Goal: Task Accomplishment & Management: Complete application form

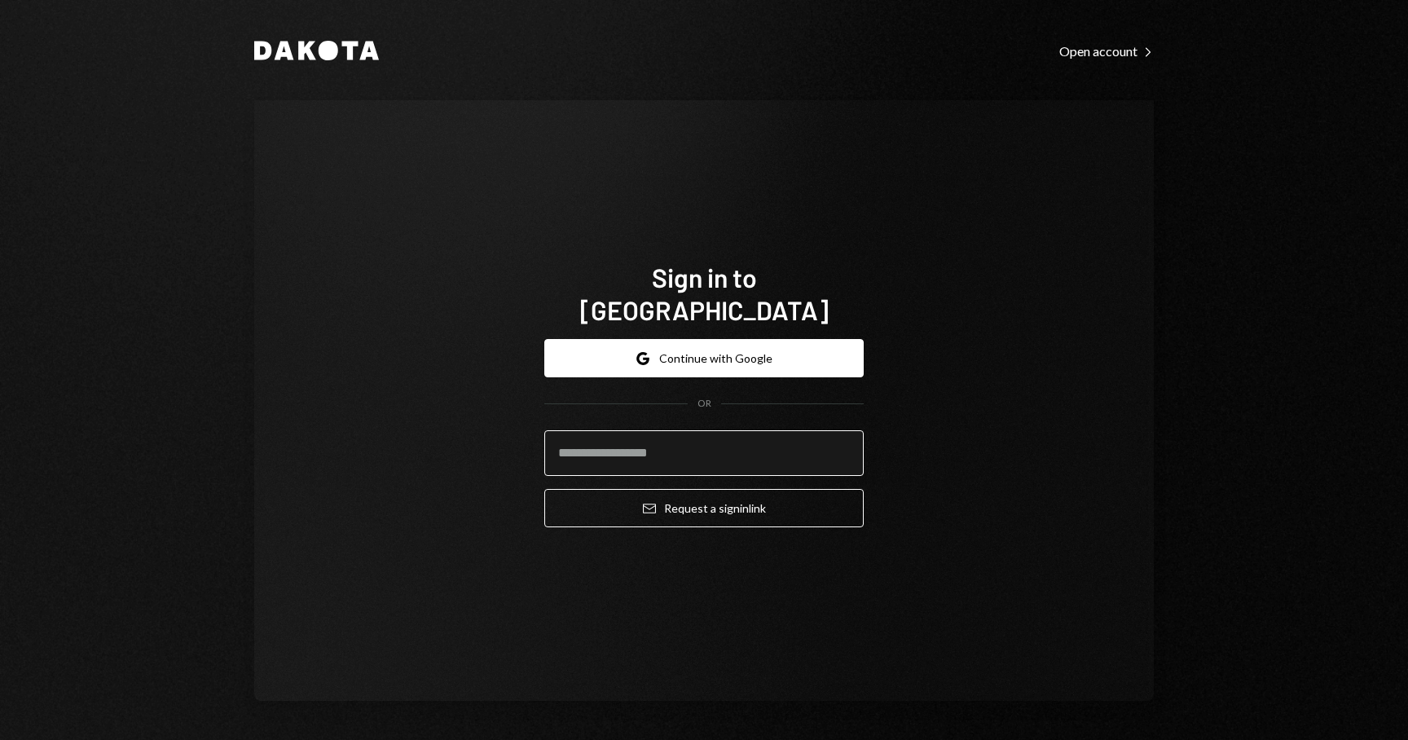
click at [688, 440] on input "email" at bounding box center [703, 453] width 319 height 46
click at [709, 363] on form "Google Continue with Google OR Email Request a sign in link" at bounding box center [703, 433] width 319 height 188
click at [718, 343] on button "Google Continue with Google" at bounding box center [703, 358] width 319 height 38
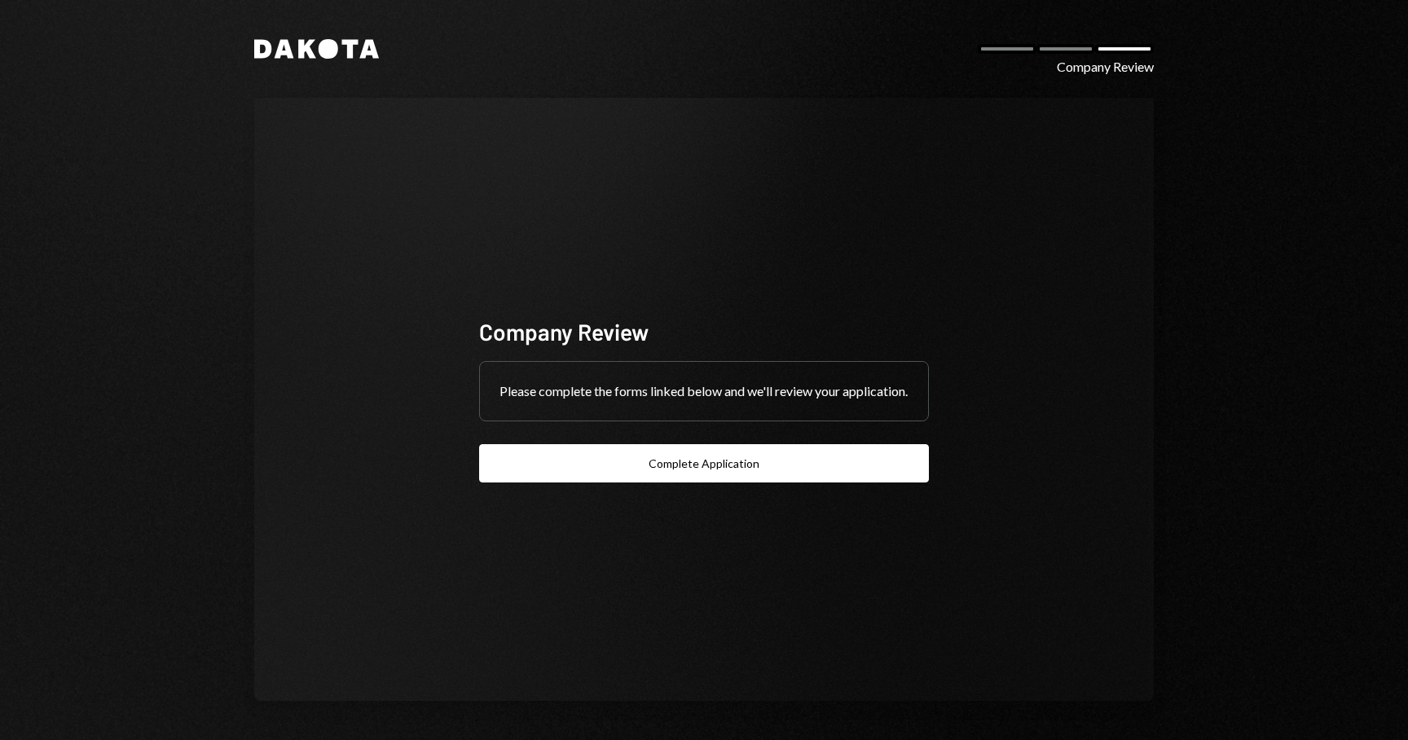
click at [1097, 63] on div "Company Review" at bounding box center [1104, 67] width 97 height 20
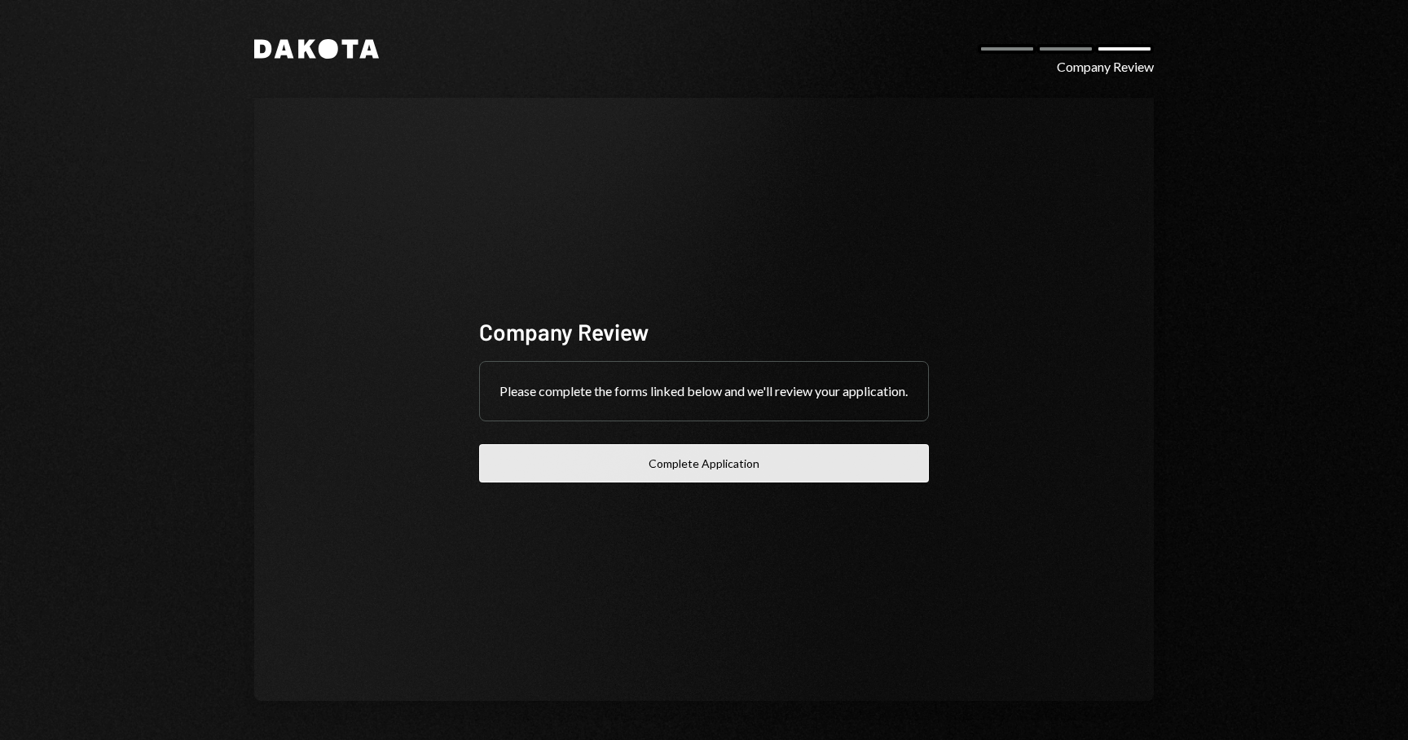
click at [785, 468] on button "Complete Application" at bounding box center [704, 463] width 450 height 38
